Goal: Task Accomplishment & Management: Complete application form

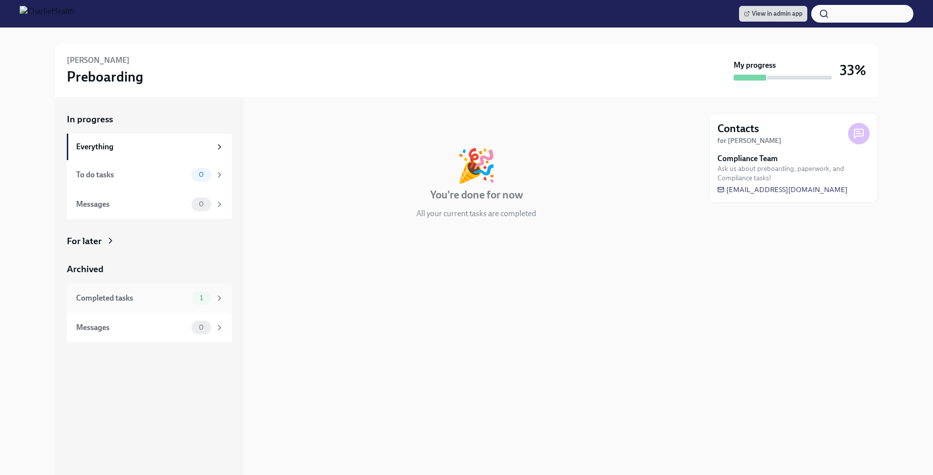
click at [183, 306] on div "Completed tasks 1" at bounding box center [149, 297] width 165 height 29
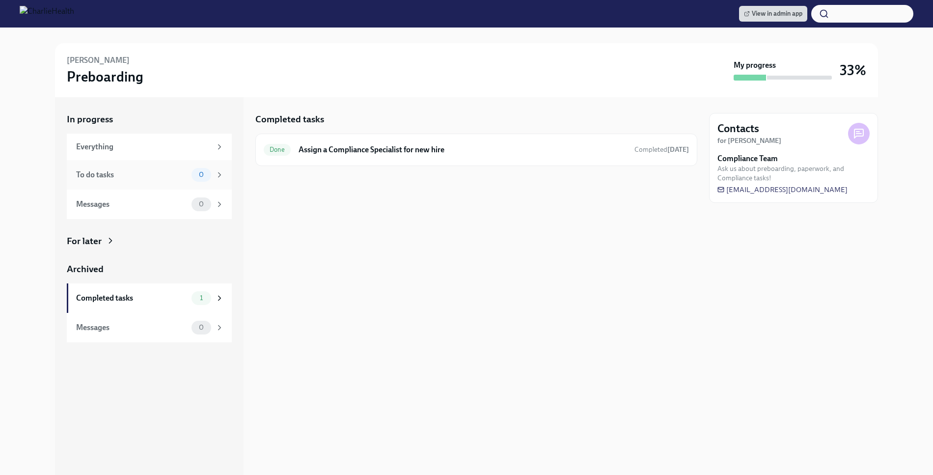
click at [157, 166] on div "To do tasks 0" at bounding box center [149, 174] width 165 height 29
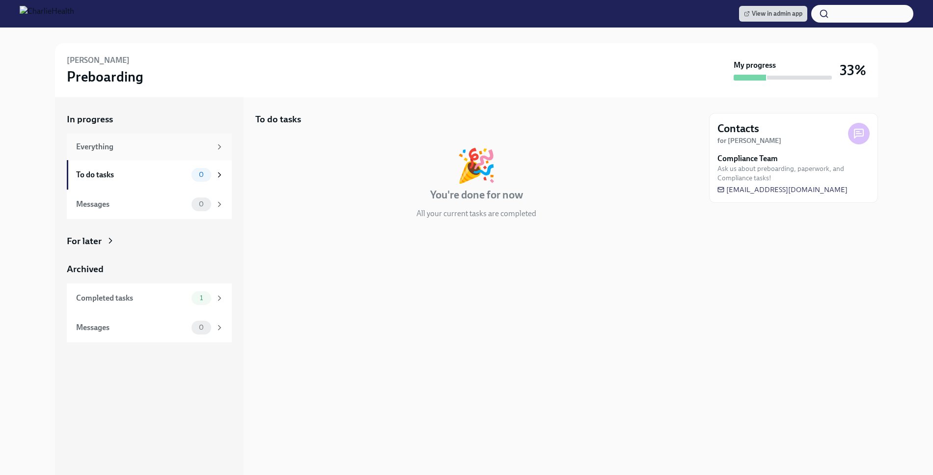
click at [178, 139] on div "Everything" at bounding box center [149, 147] width 165 height 27
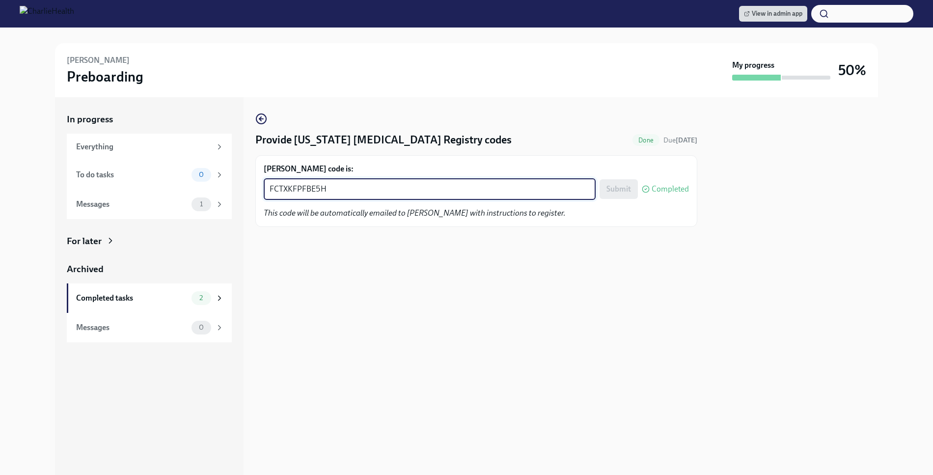
click at [448, 194] on textarea "FCTXKFPFBE5H" at bounding box center [429, 189] width 320 height 12
